Goal: Use online tool/utility: Use online tool/utility

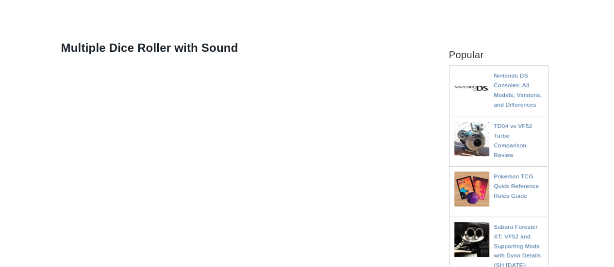
scroll to position [147, 0]
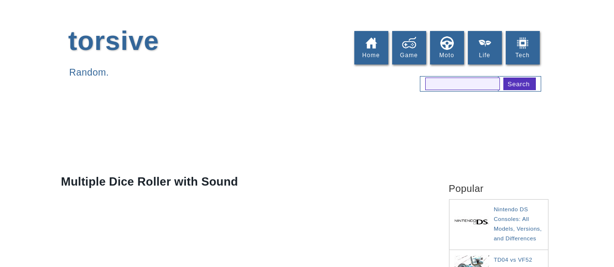
scroll to position [147, 0]
